Goal: Task Accomplishment & Management: Manage account settings

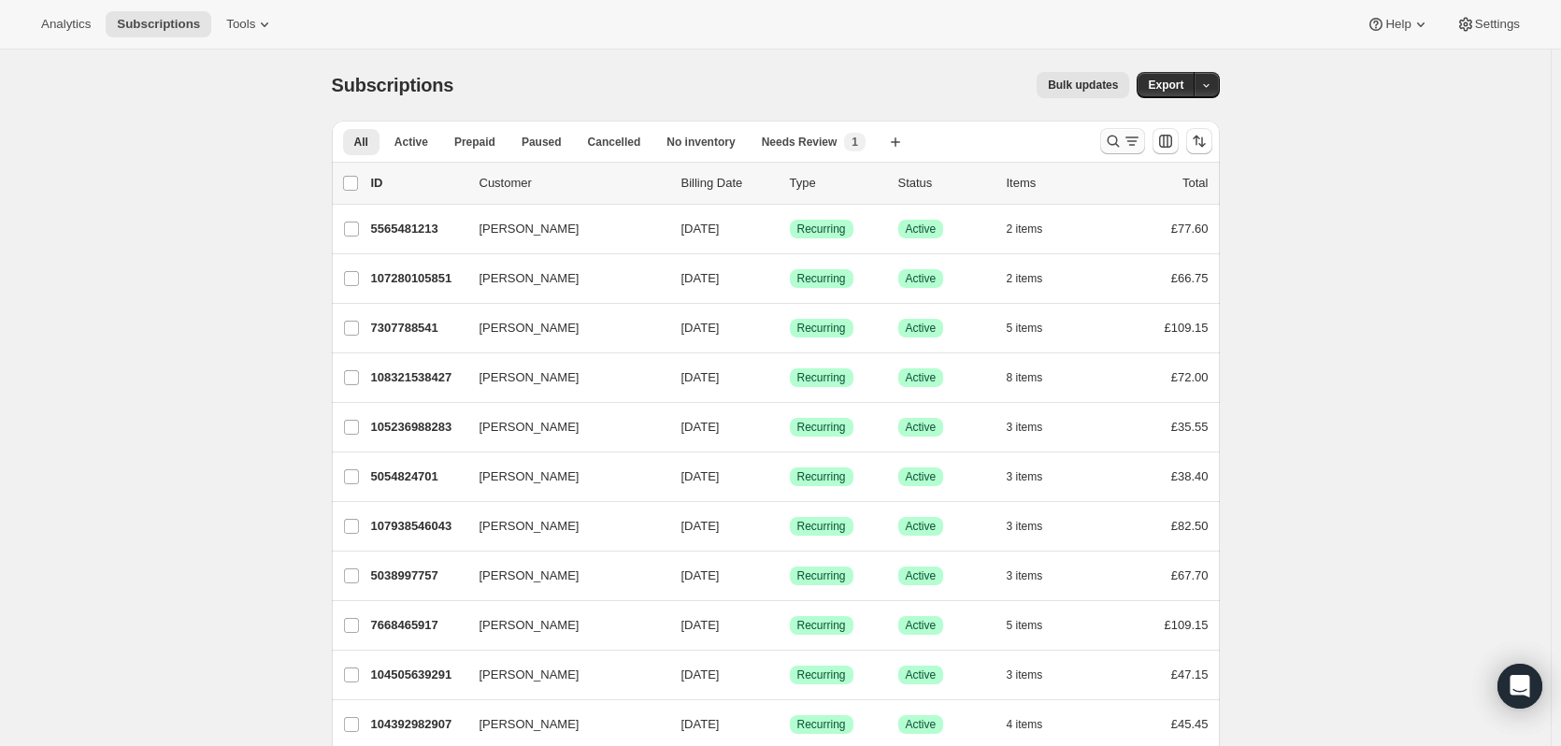
click at [1115, 144] on icon "Search and filter results" at bounding box center [1113, 141] width 19 height 19
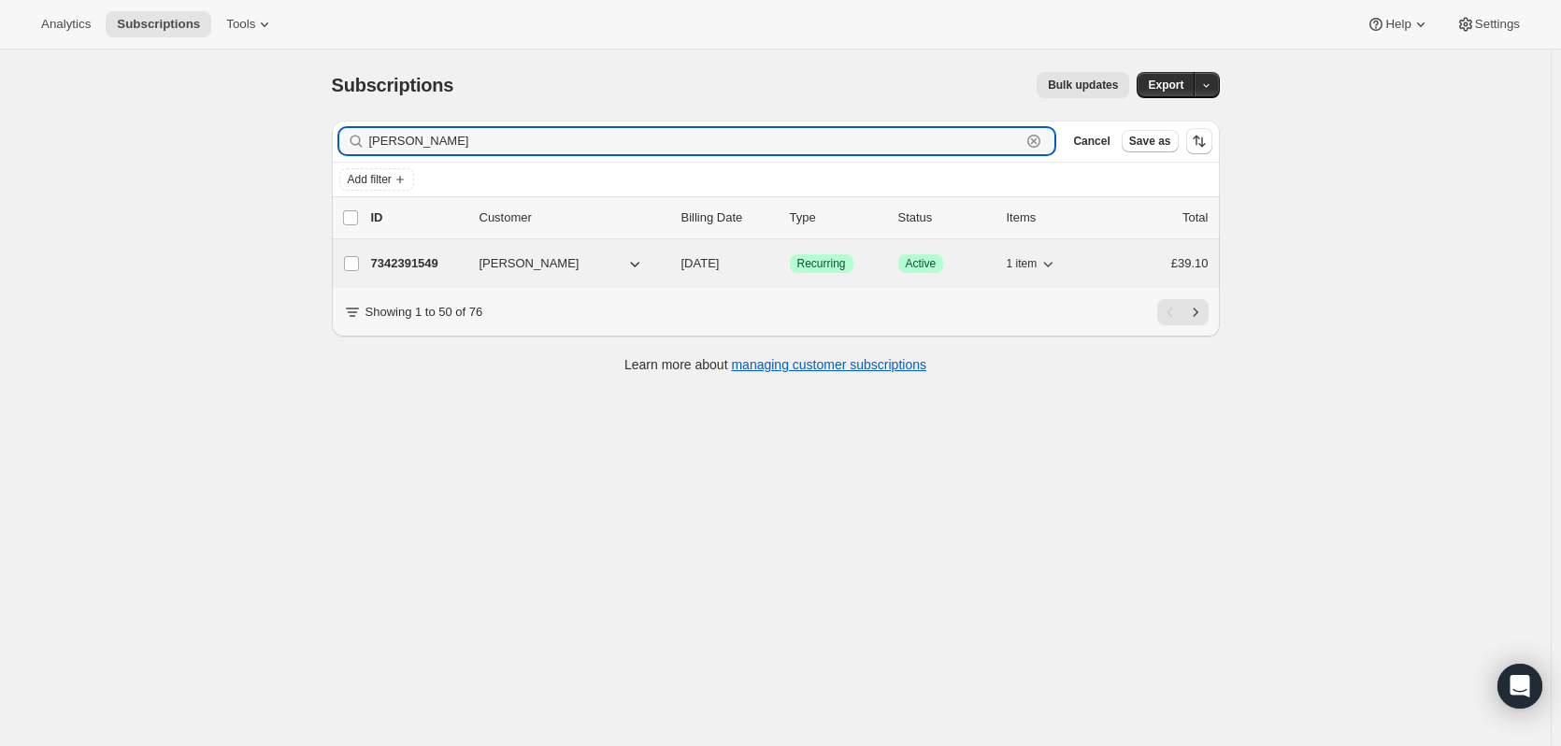
type input "[PERSON_NAME]"
click at [465, 263] on p "7342391549" at bounding box center [417, 263] width 93 height 19
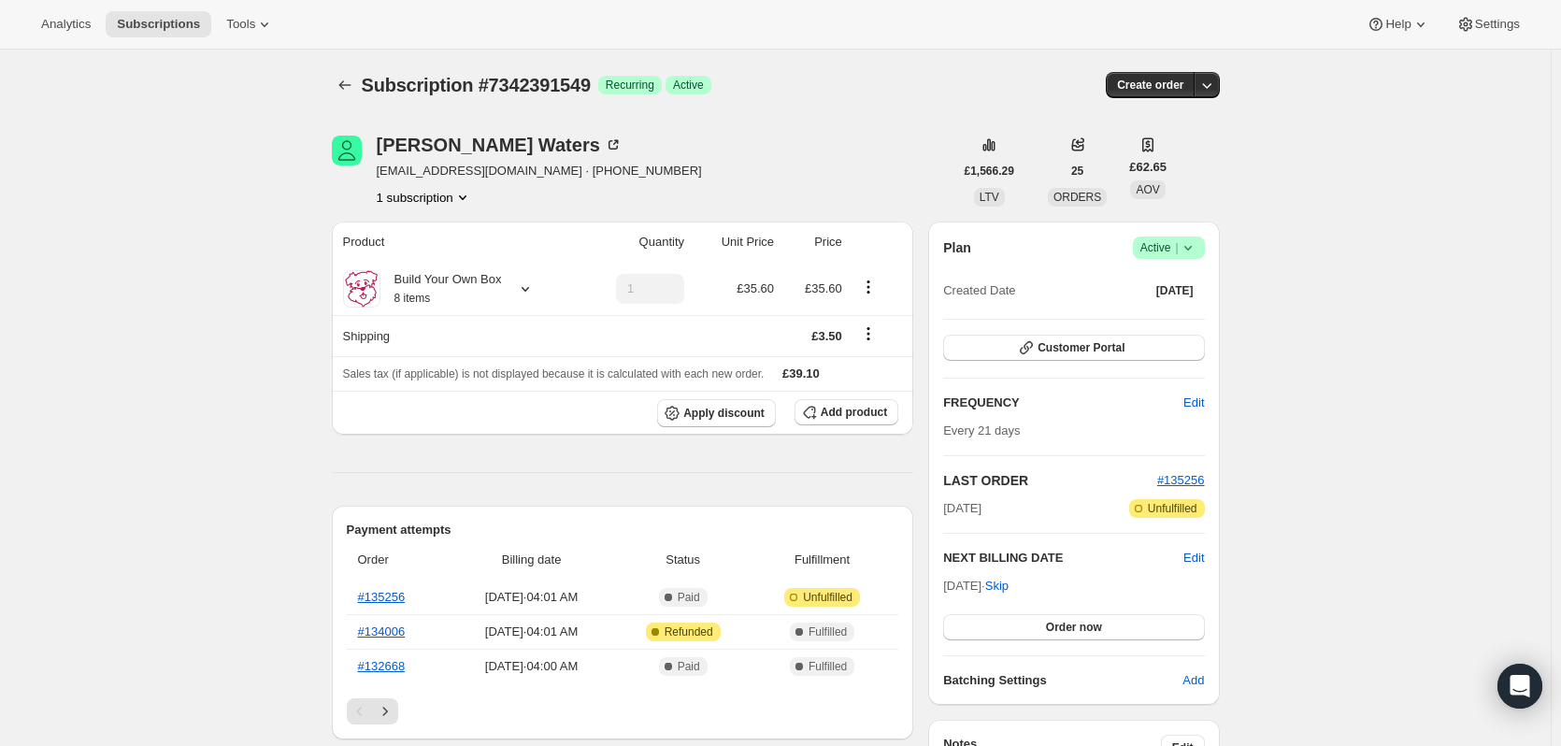
click at [1195, 252] on icon at bounding box center [1188, 247] width 19 height 19
click at [1191, 309] on span "Cancel subscription" at bounding box center [1175, 316] width 106 height 14
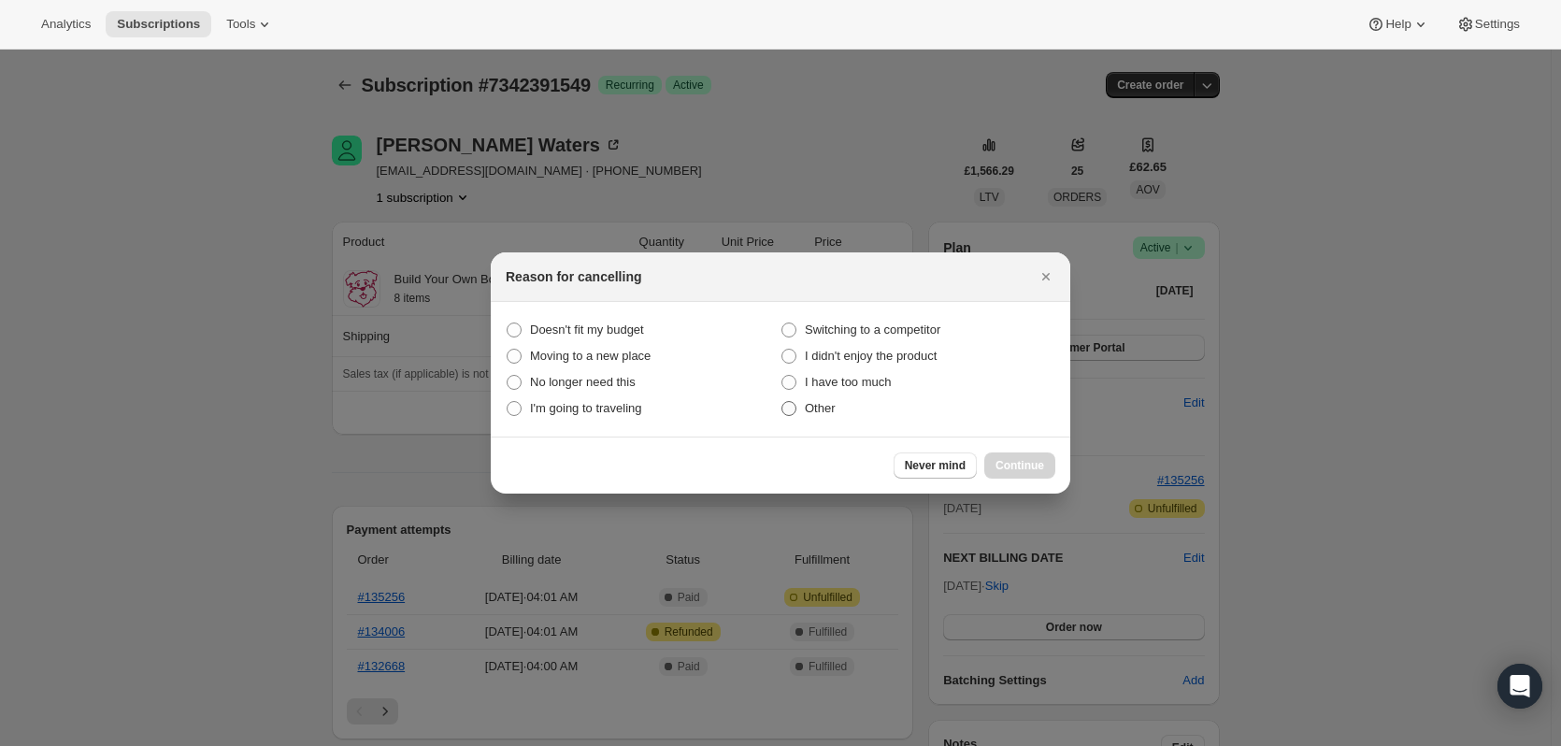
click at [824, 405] on span "Other" at bounding box center [820, 408] width 31 height 14
click at [783, 402] on input "Other" at bounding box center [782, 401] width 1 height 1
radio input "true"
click at [1038, 458] on button "Continue" at bounding box center [1019, 465] width 71 height 26
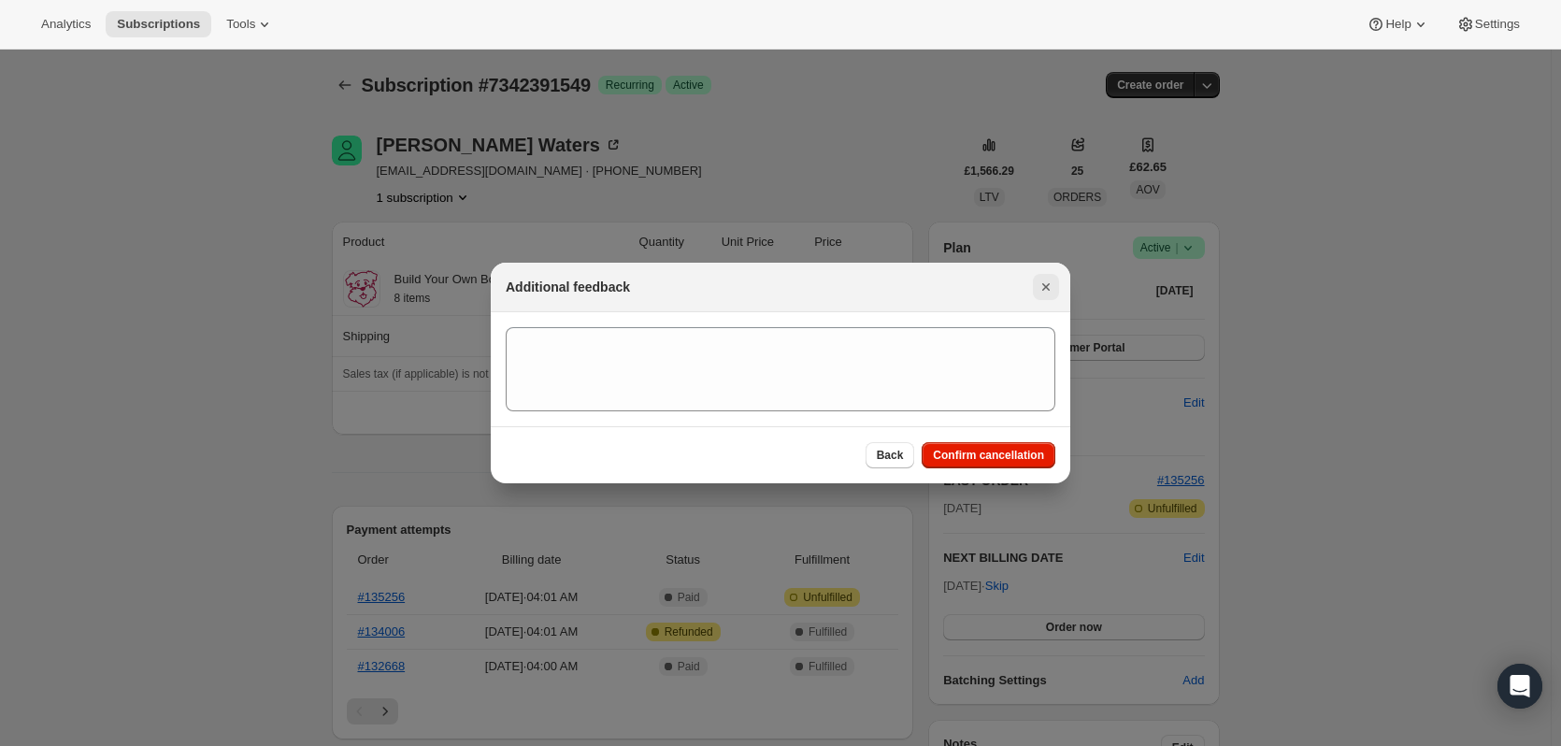
drag, startPoint x: 986, startPoint y: 457, endPoint x: 1058, endPoint y: 455, distance: 72.0
click at [988, 457] on span "Confirm cancellation" at bounding box center [988, 455] width 111 height 15
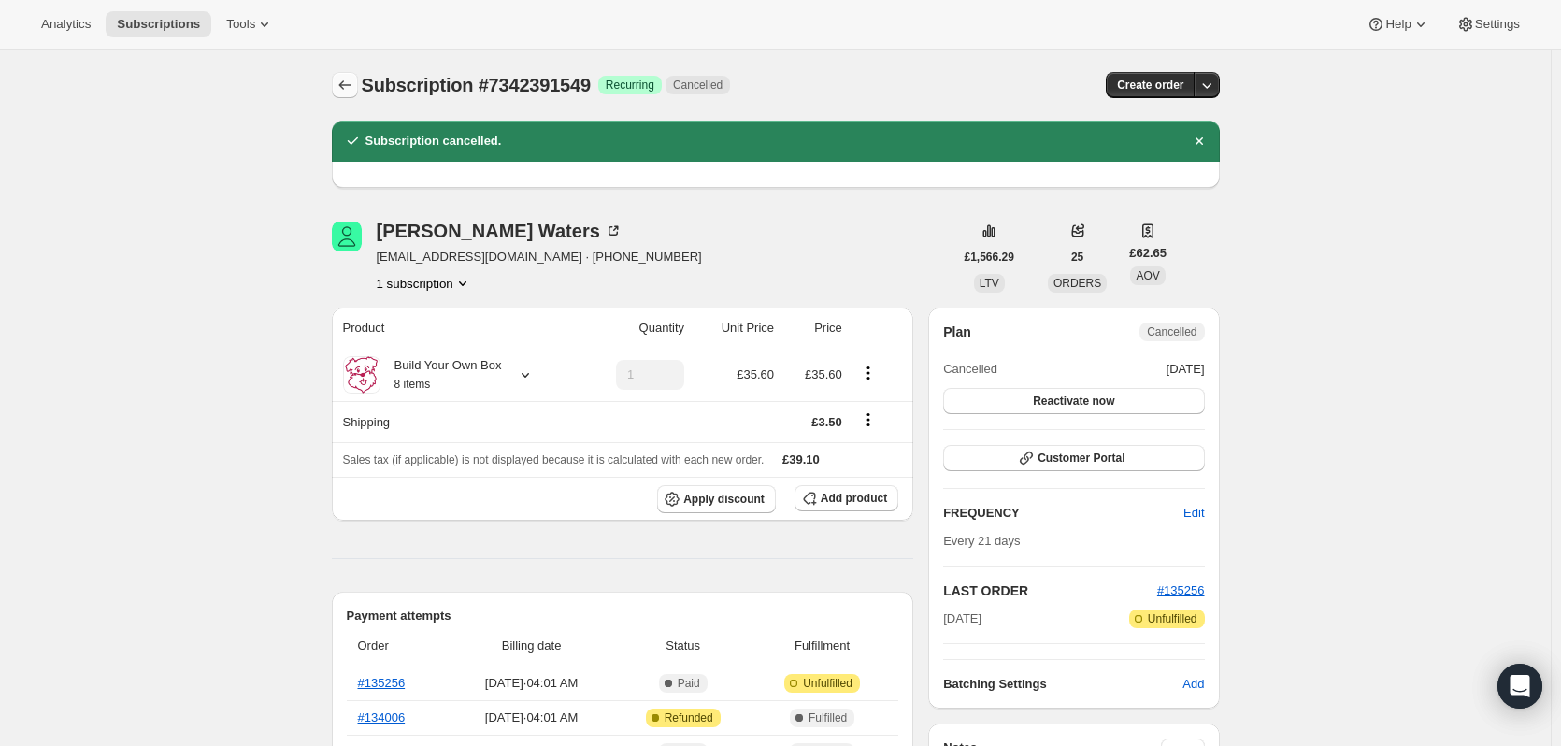
click at [351, 86] on icon "Subscriptions" at bounding box center [345, 85] width 19 height 19
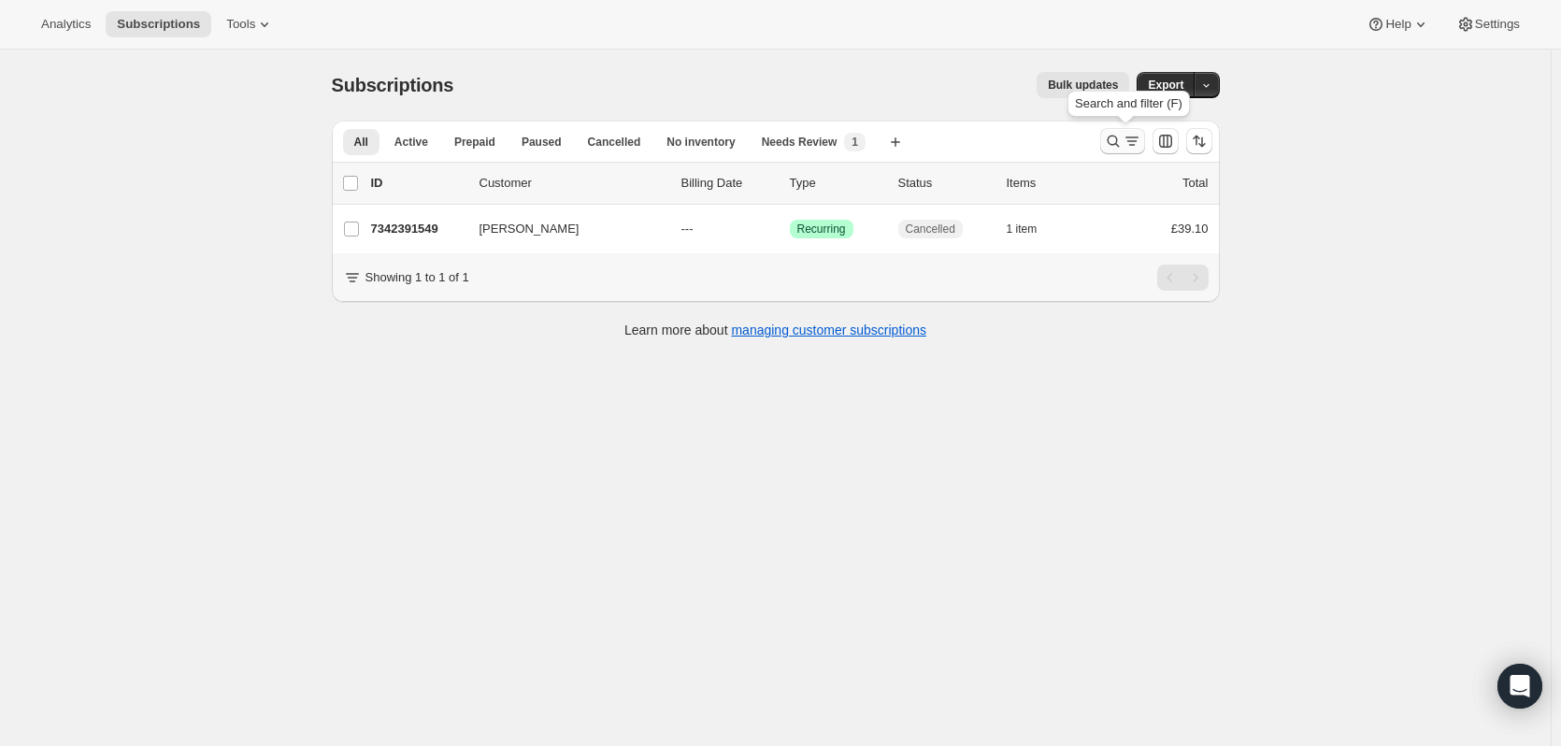
click at [1113, 141] on icon "Search and filter results" at bounding box center [1113, 141] width 19 height 19
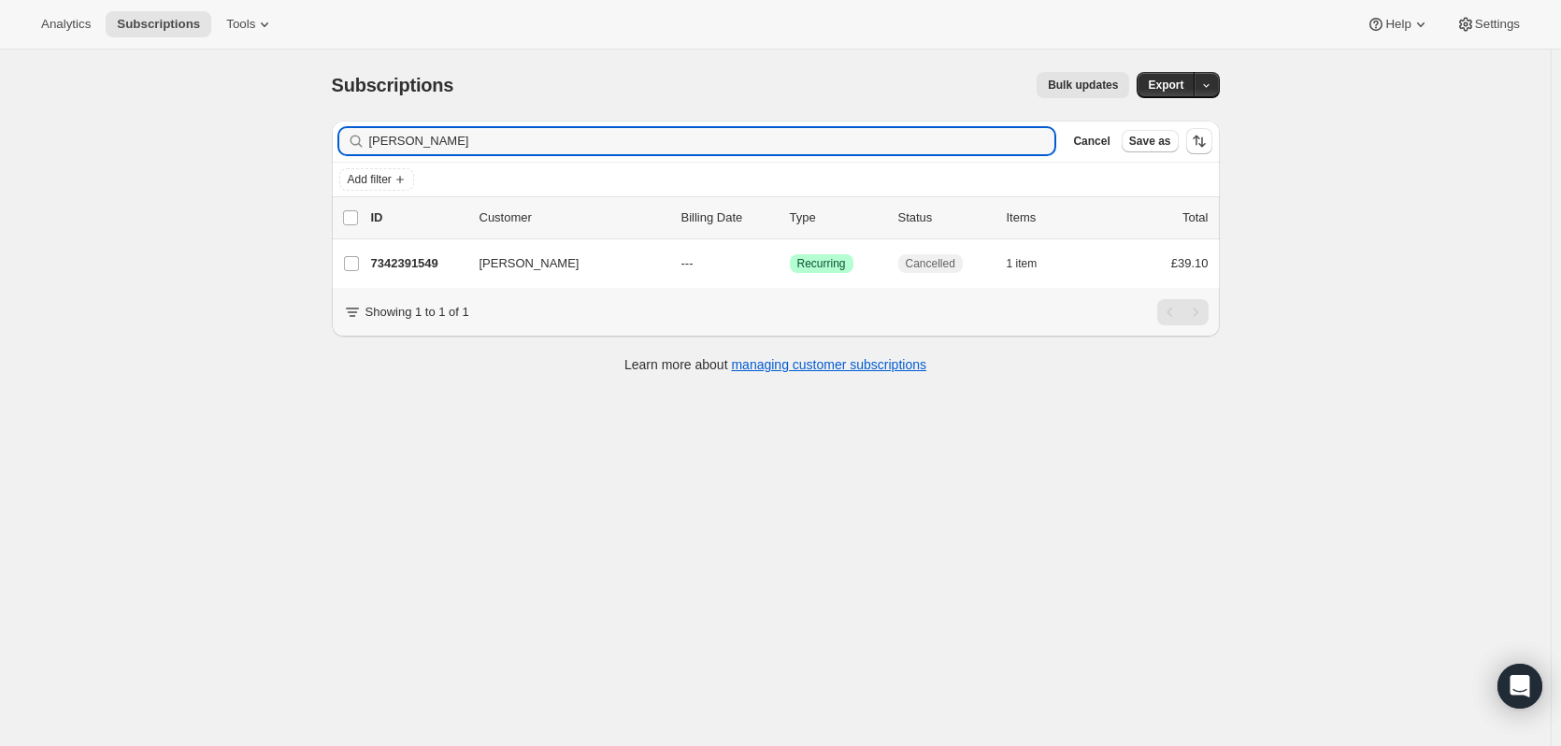
drag, startPoint x: 571, startPoint y: 138, endPoint x: 320, endPoint y: 125, distance: 251.8
click at [320, 125] on div "Subscriptions. This page is ready Subscriptions Bulk updates More actions Bulk …" at bounding box center [775, 221] width 933 height 343
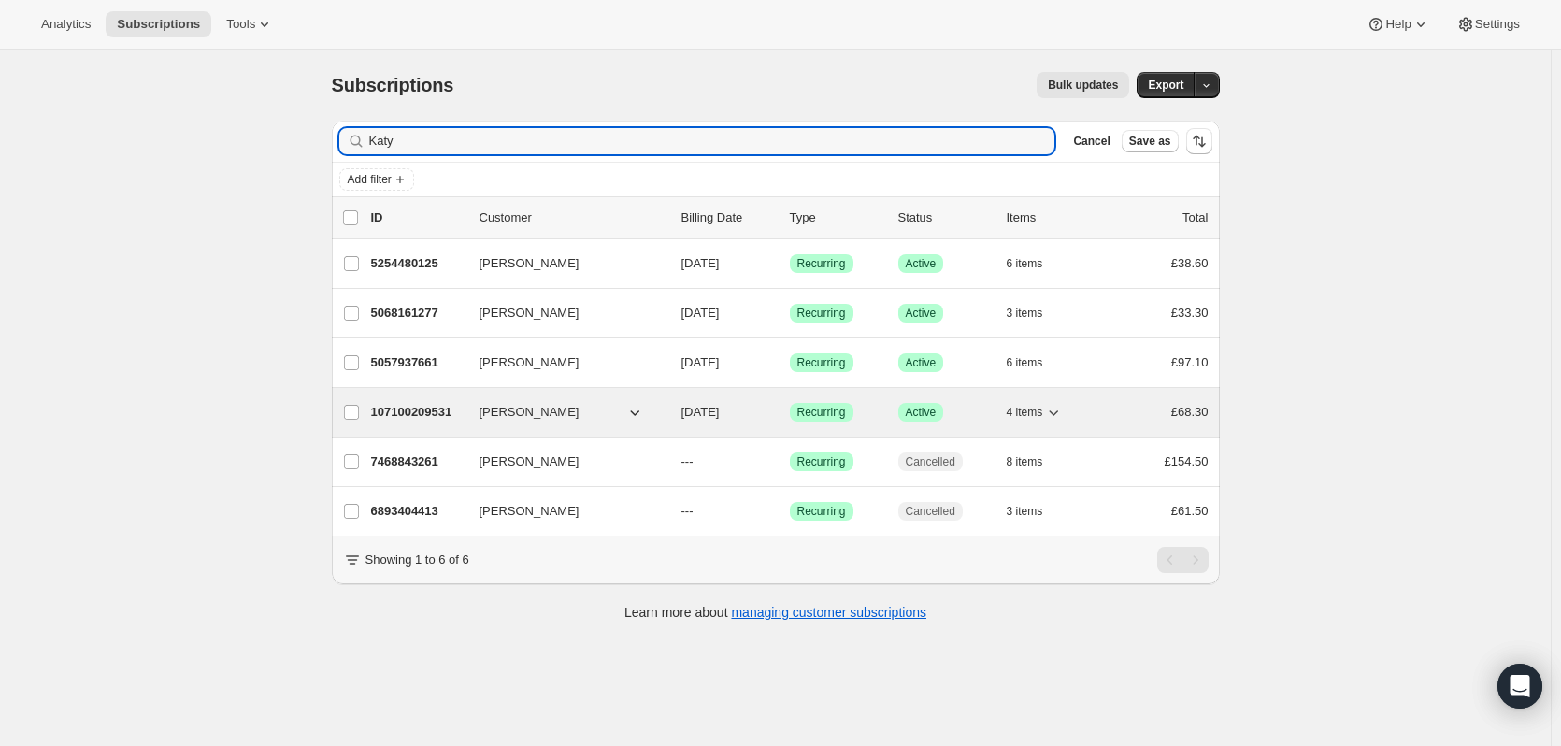
type input "Katy"
click at [442, 423] on div "107100209531 Katy Border [DATE] Success Recurring Success Active 4 items £68.30" at bounding box center [790, 412] width 838 height 26
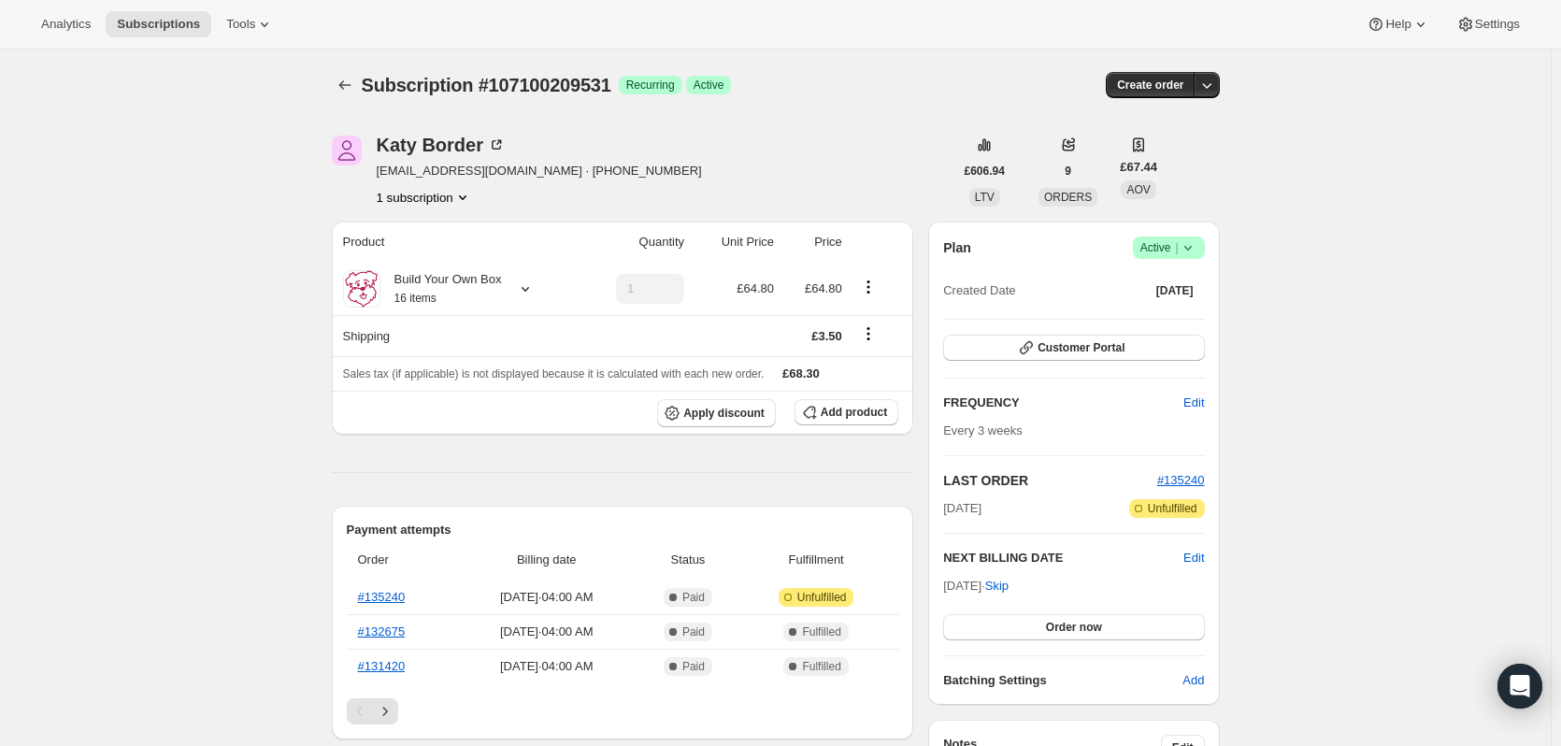
click at [1177, 243] on span "Active |" at bounding box center [1169, 247] width 57 height 19
click at [1176, 311] on span "Cancel subscription" at bounding box center [1175, 316] width 106 height 14
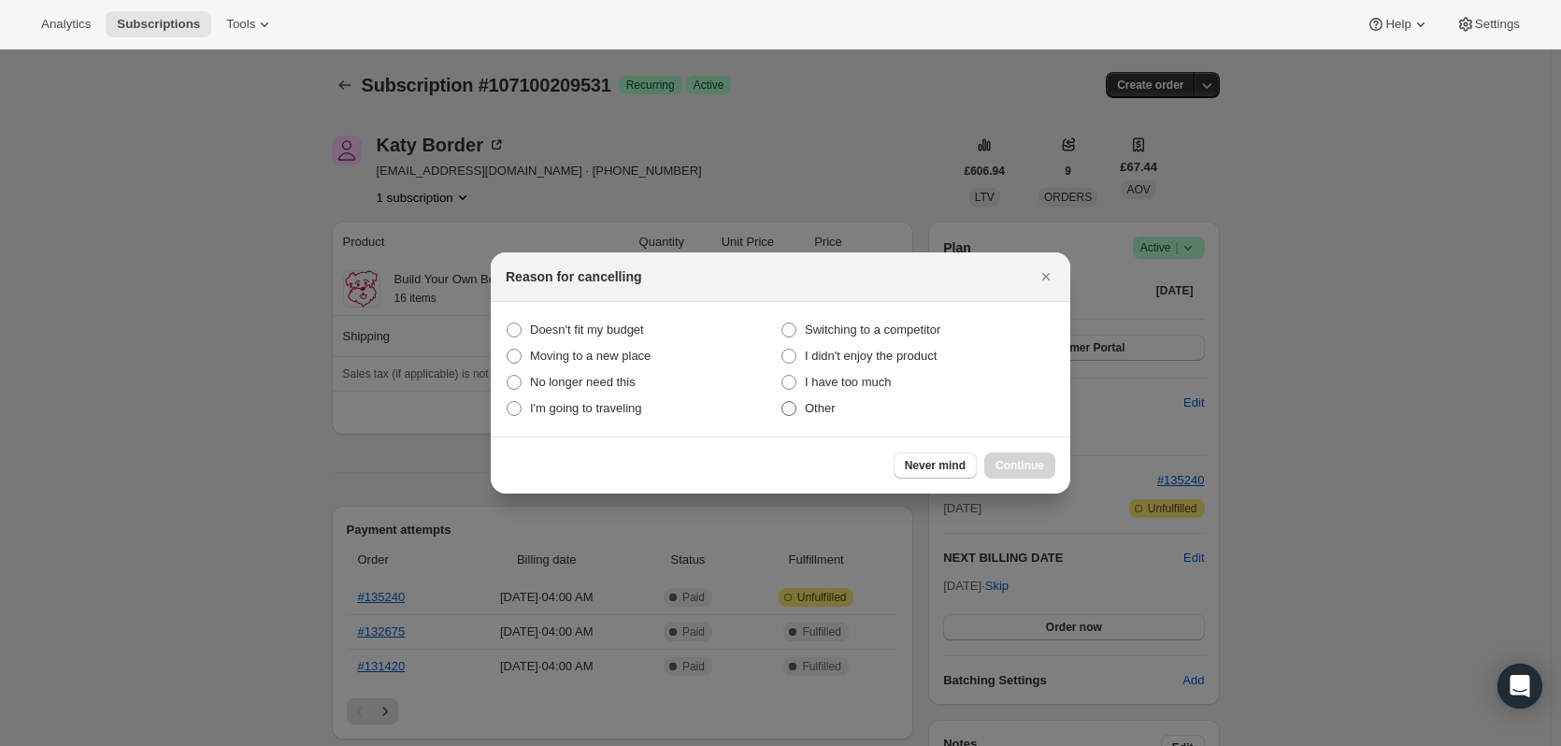
click at [784, 408] on span ":rjr:" at bounding box center [789, 408] width 15 height 15
click at [783, 402] on input "Other" at bounding box center [782, 401] width 1 height 1
radio input "true"
click at [1041, 458] on button "Continue" at bounding box center [1019, 465] width 71 height 26
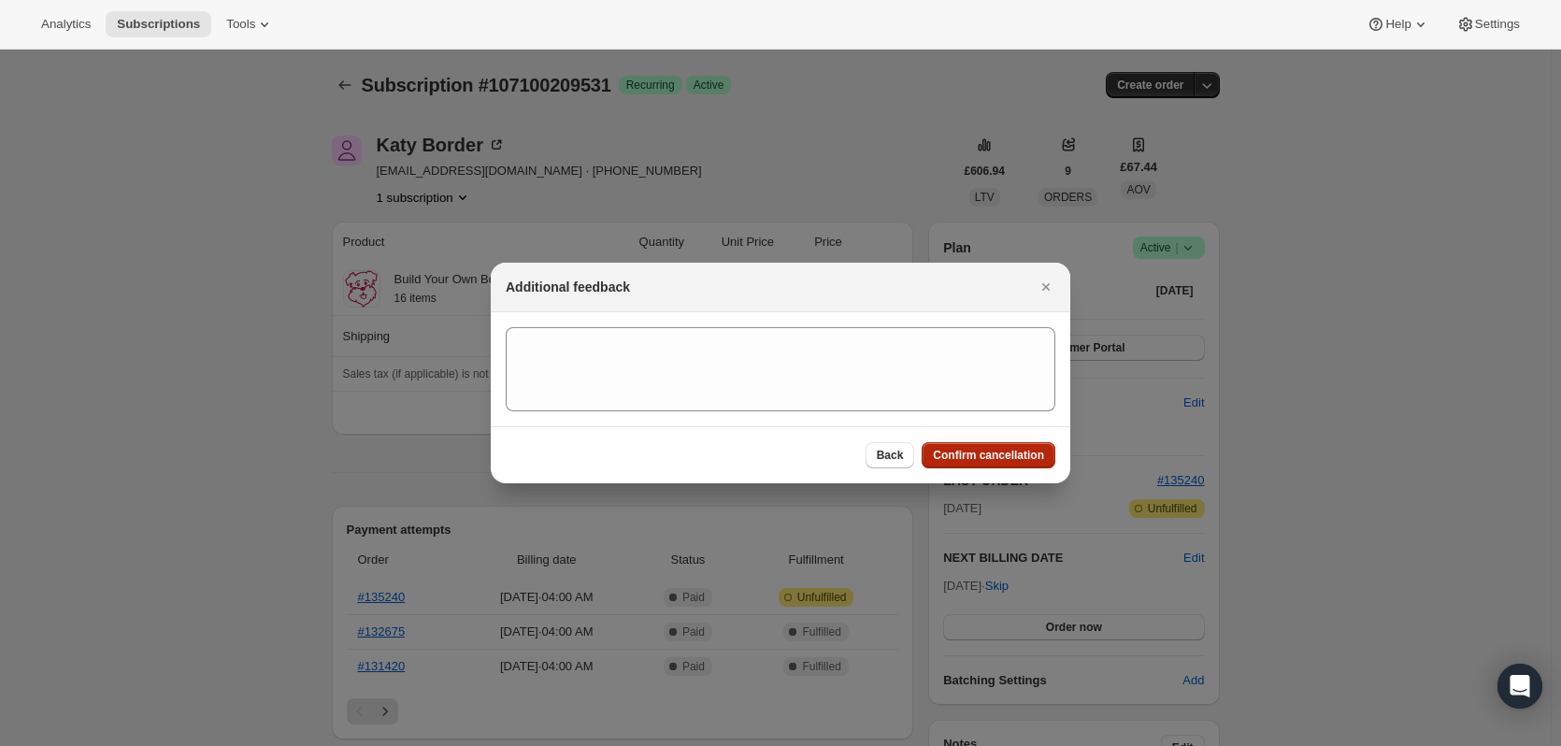
click at [982, 455] on span "Confirm cancellation" at bounding box center [988, 455] width 111 height 15
